Goal: Connect with others: Connect with others

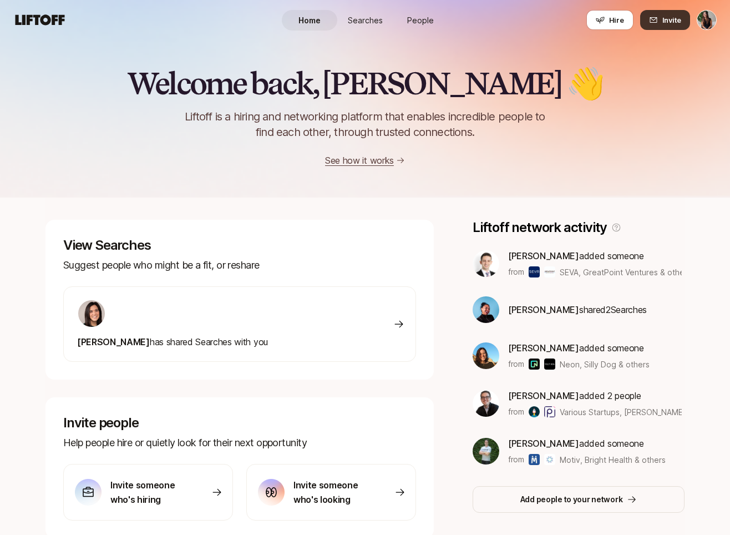
click at [656, 19] on icon at bounding box center [653, 20] width 9 height 9
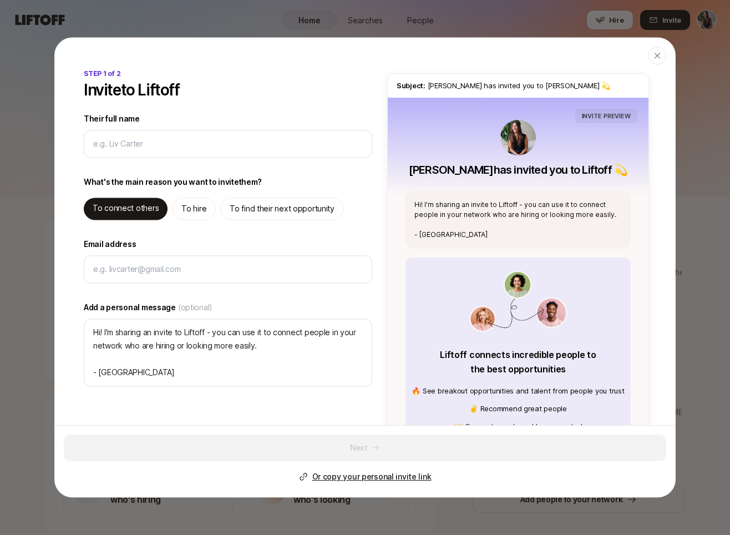
type textarea "x"
click at [325, 479] on p "Or copy your personal invite link" at bounding box center [371, 476] width 119 height 13
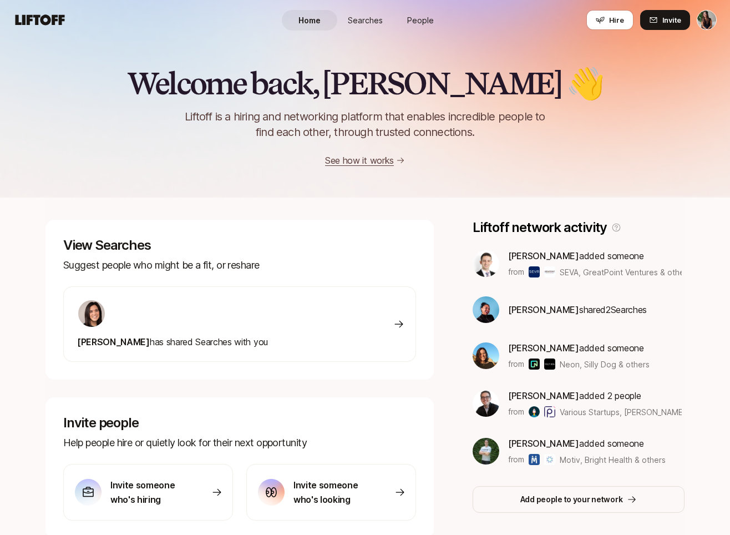
click at [488, 277] on div "[PERSON_NAME] added someone from SEVA, GreatPoint Ventures & others" at bounding box center [579, 264] width 212 height 30
click at [364, 21] on span "Searches" at bounding box center [365, 20] width 35 height 12
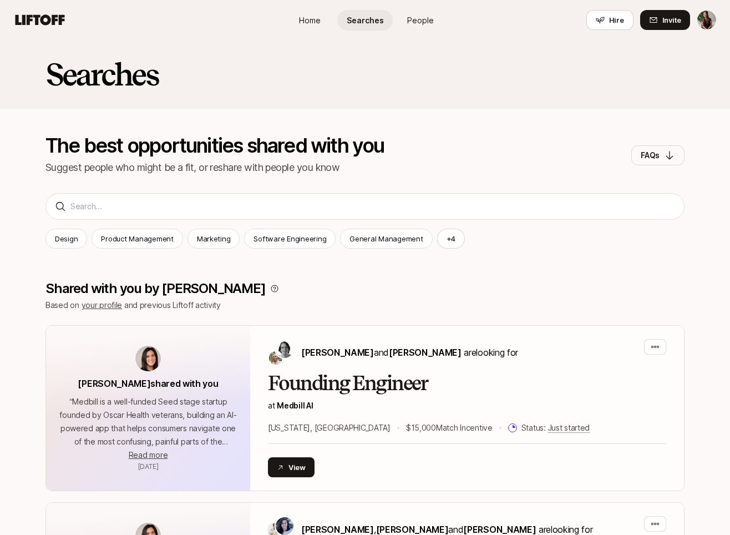
click at [422, 20] on span "People" at bounding box center [420, 20] width 27 height 12
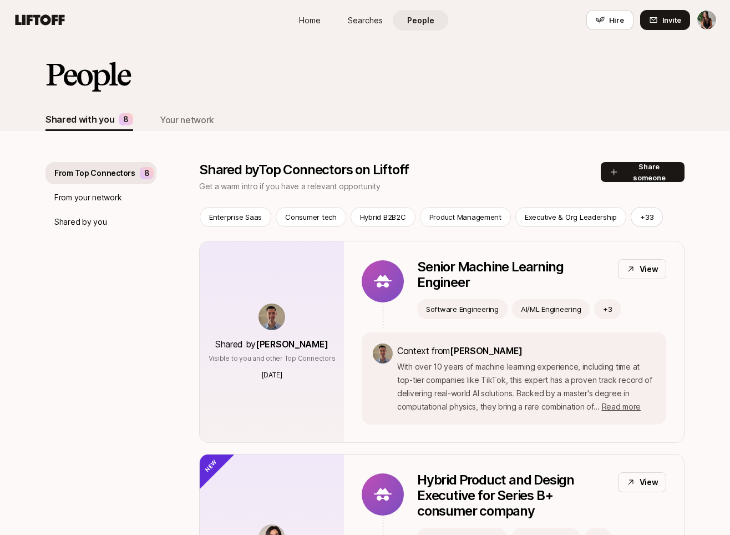
click at [382, 15] on span "Searches" at bounding box center [365, 20] width 35 height 12
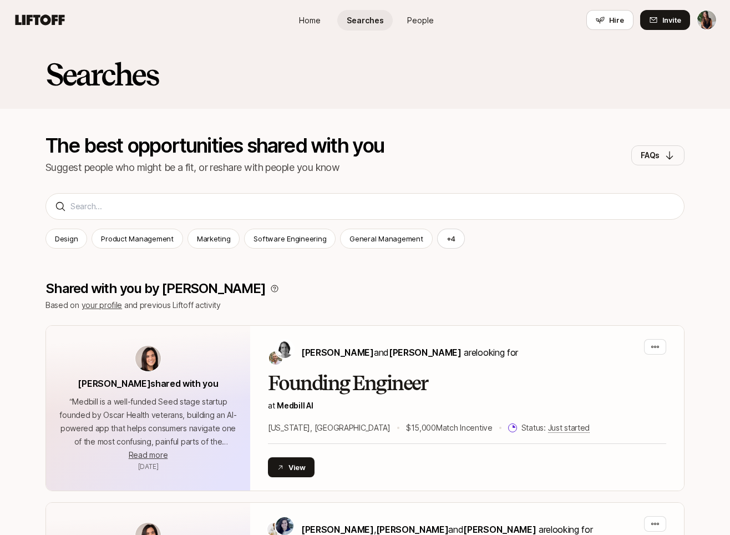
click at [300, 19] on span "Home" at bounding box center [310, 20] width 22 height 12
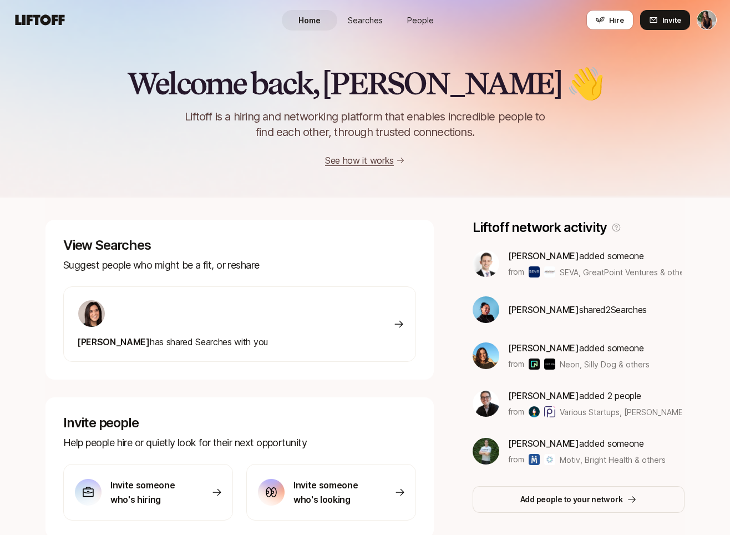
click at [409, 11] on link "People" at bounding box center [420, 20] width 55 height 21
